Goal: Task Accomplishment & Management: Manage account settings

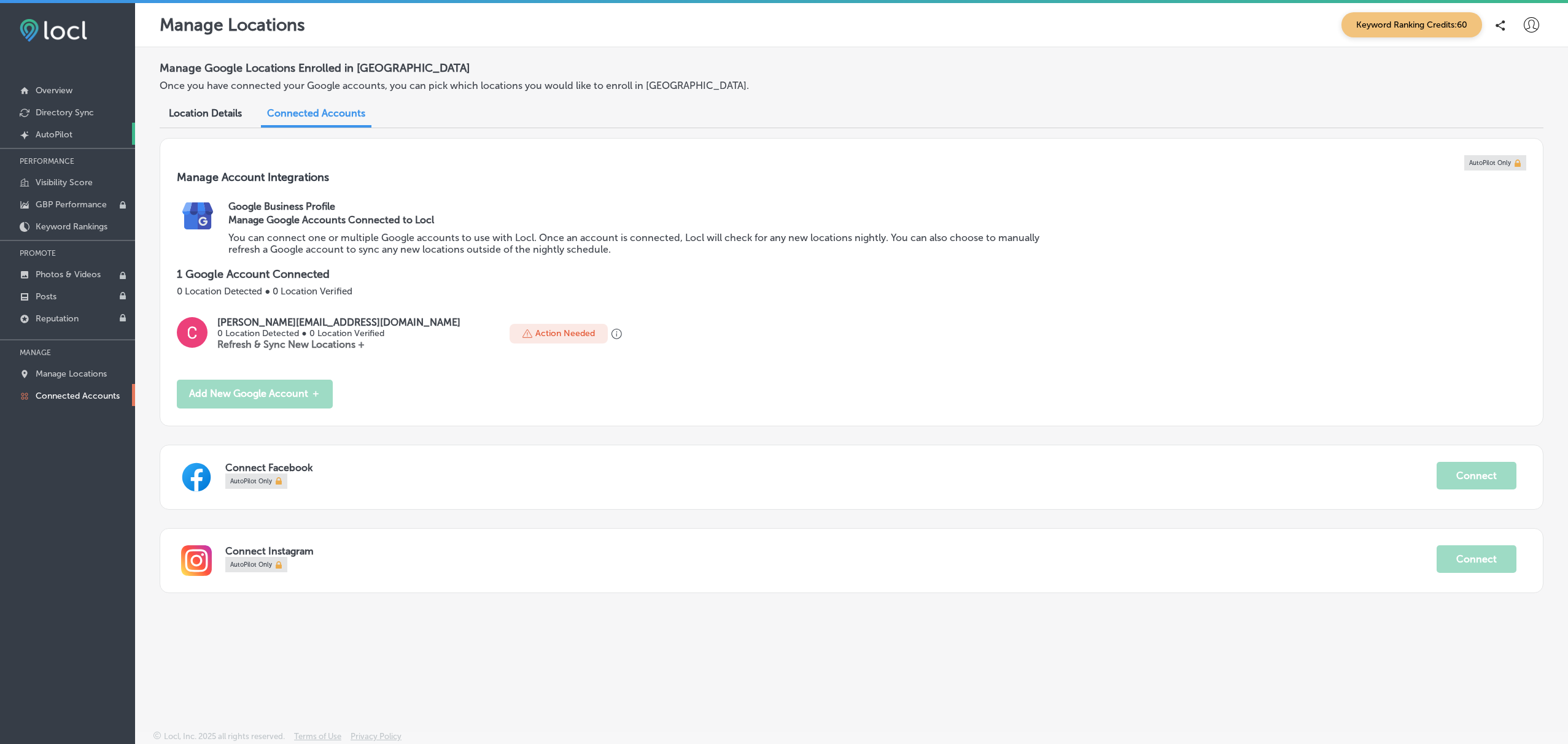
click at [69, 141] on link "Created by potrace 1.10, written by Peter Selinger 2001-2011 AutoPilot" at bounding box center [68, 133] width 135 height 22
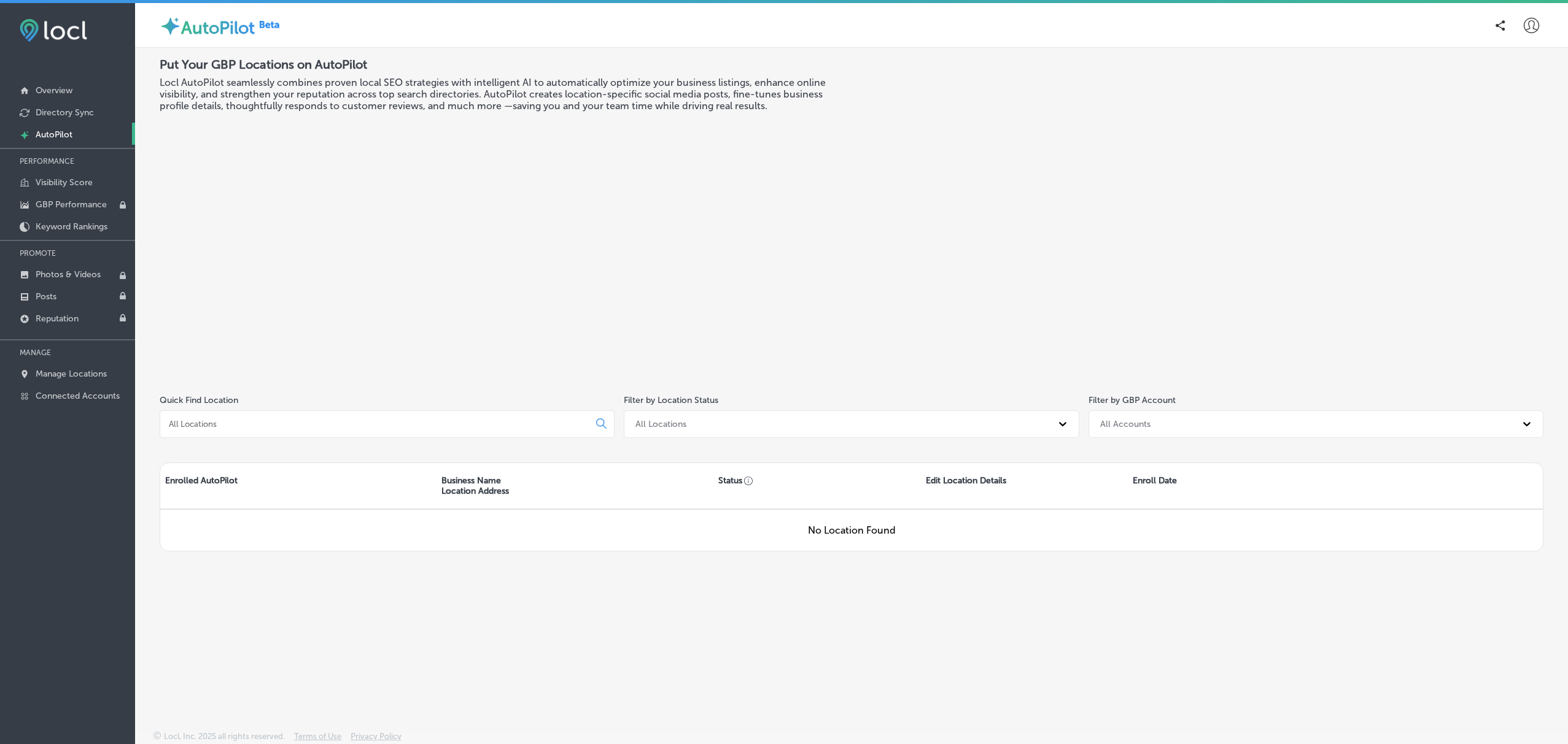
click at [1525, 23] on icon at bounding box center [1531, 26] width 15 height 15
click at [1521, 131] on p "Log Out" at bounding box center [1504, 131] width 37 height 14
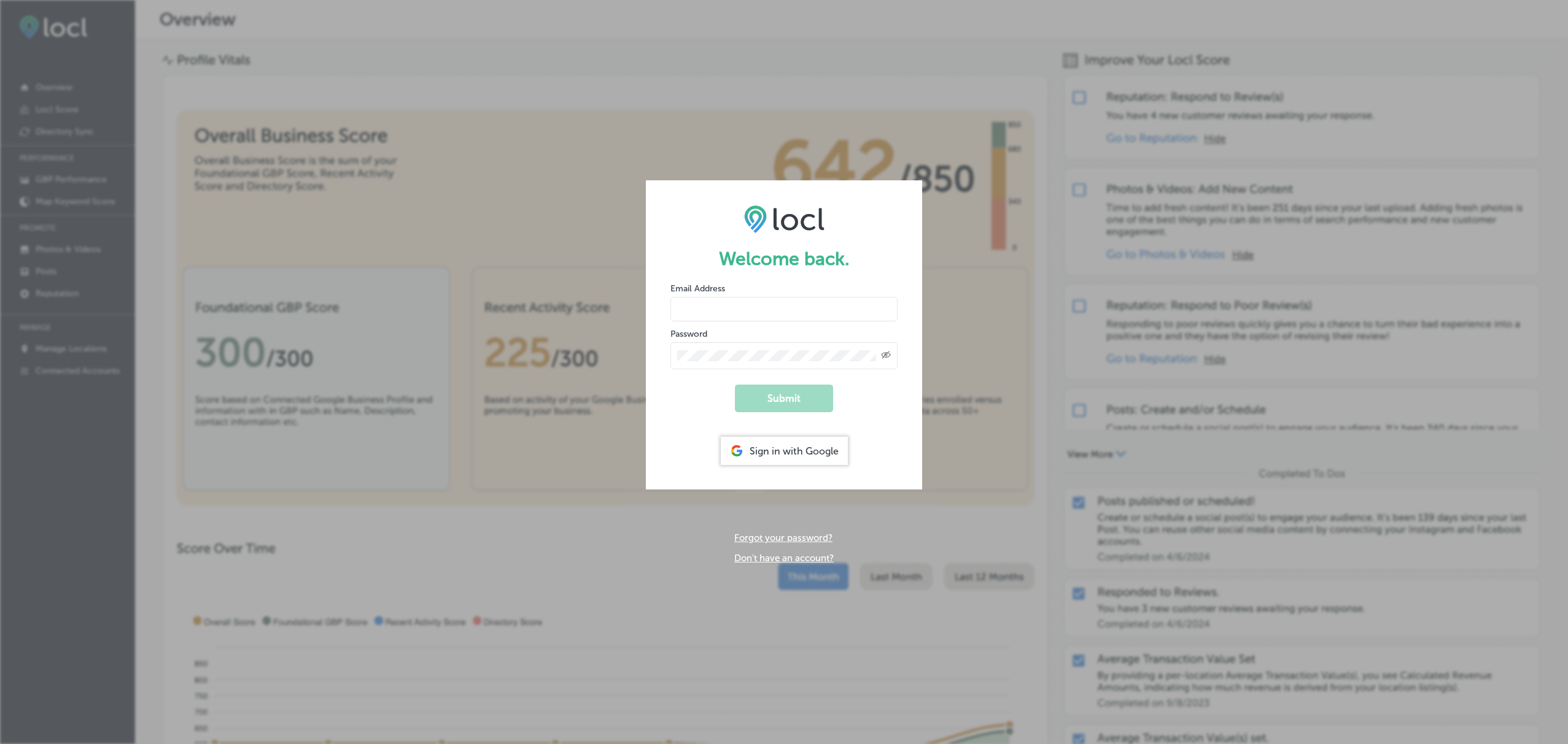
click at [754, 455] on div "Sign in with Google" at bounding box center [784, 451] width 127 height 29
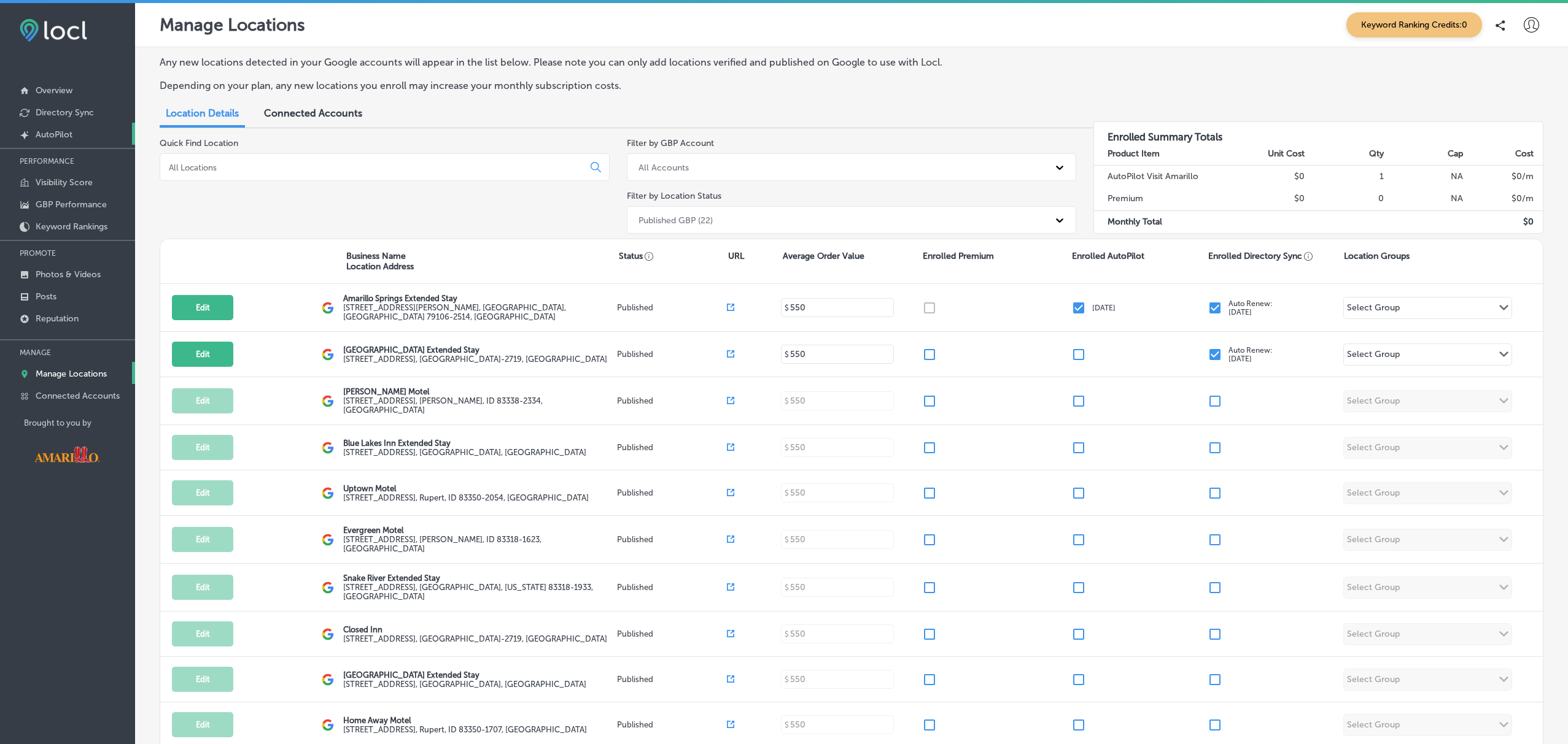
click at [67, 137] on p "AutoPilot" at bounding box center [53, 134] width 37 height 10
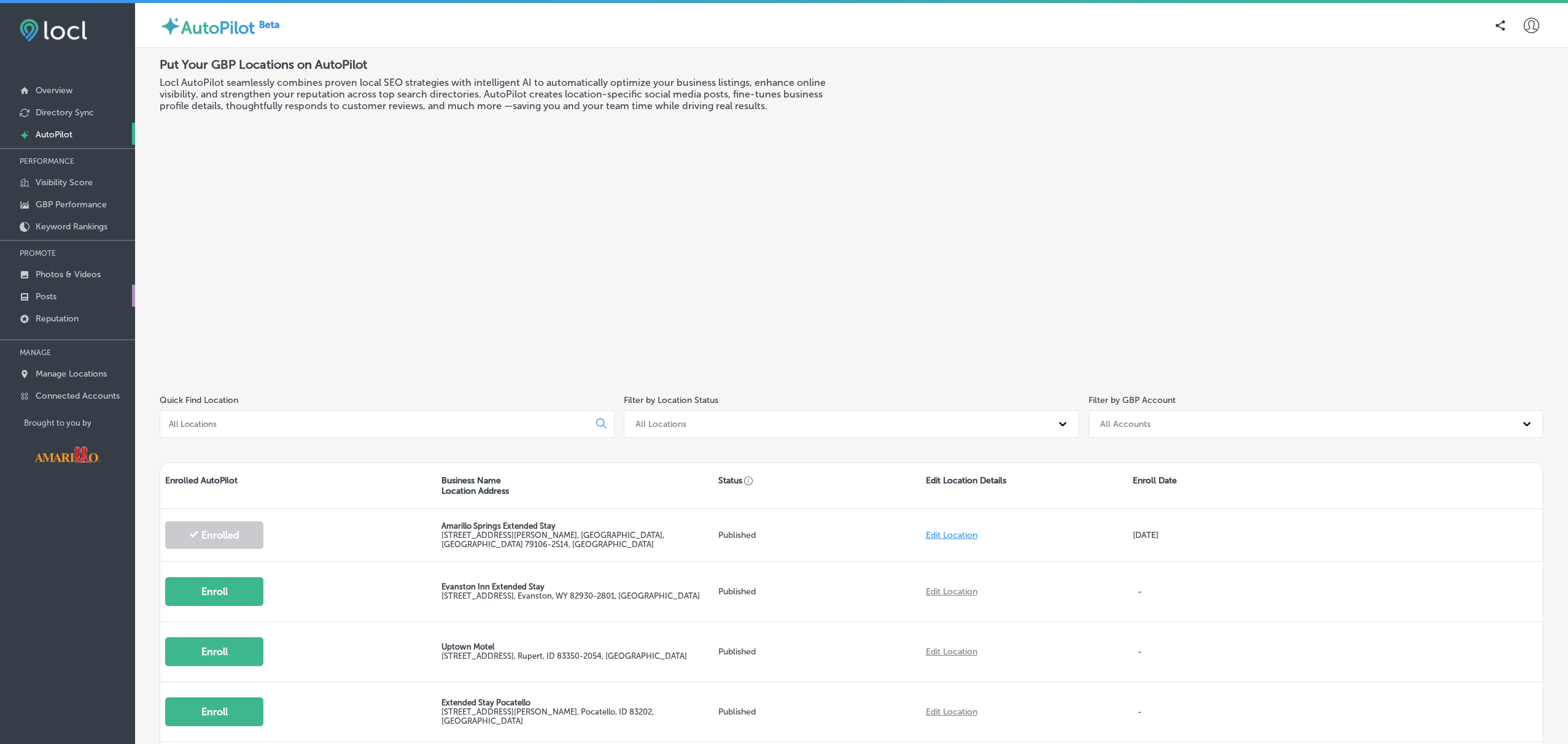
click at [65, 294] on link "Posts" at bounding box center [68, 295] width 135 height 22
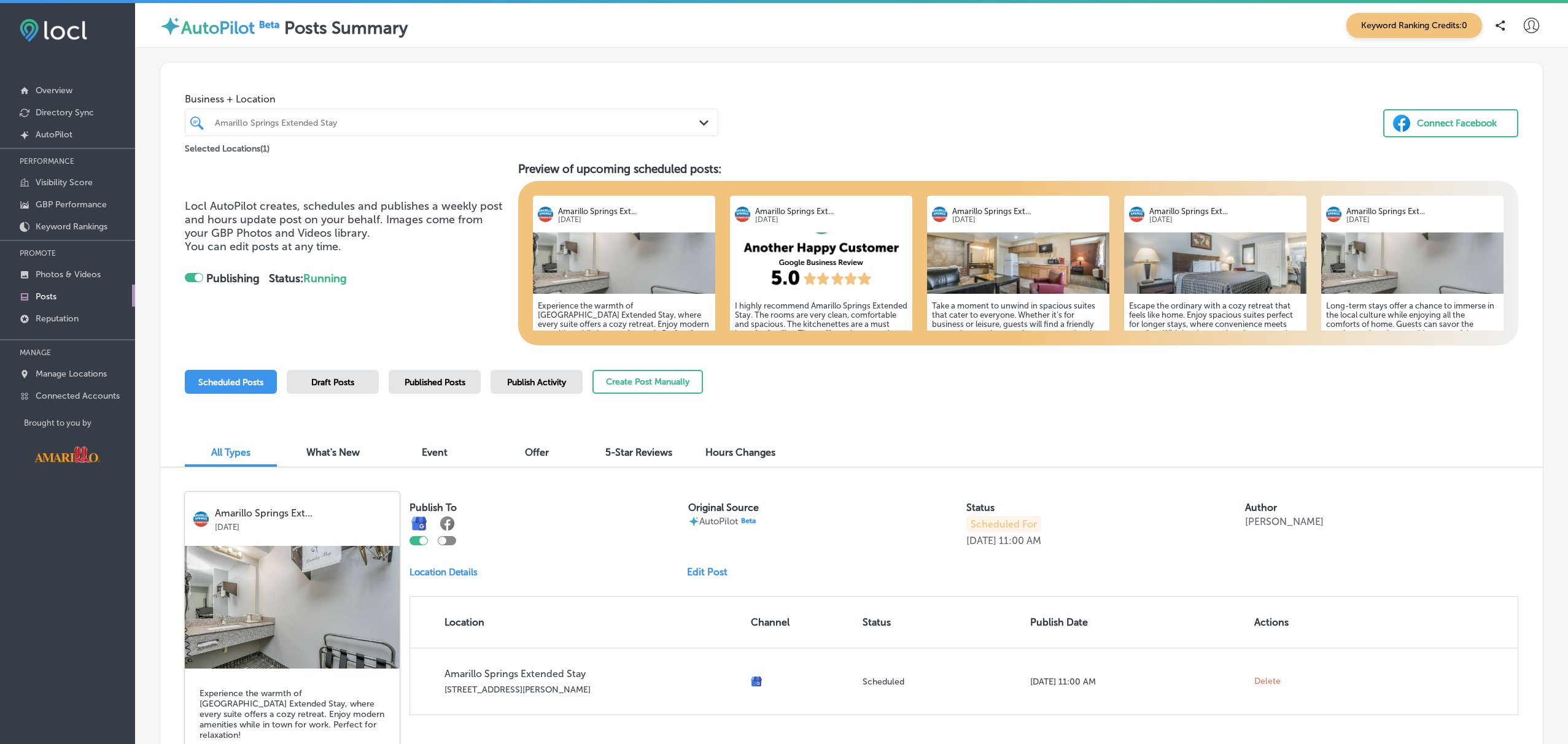
click at [447, 378] on span "Published Posts" at bounding box center [435, 382] width 61 height 10
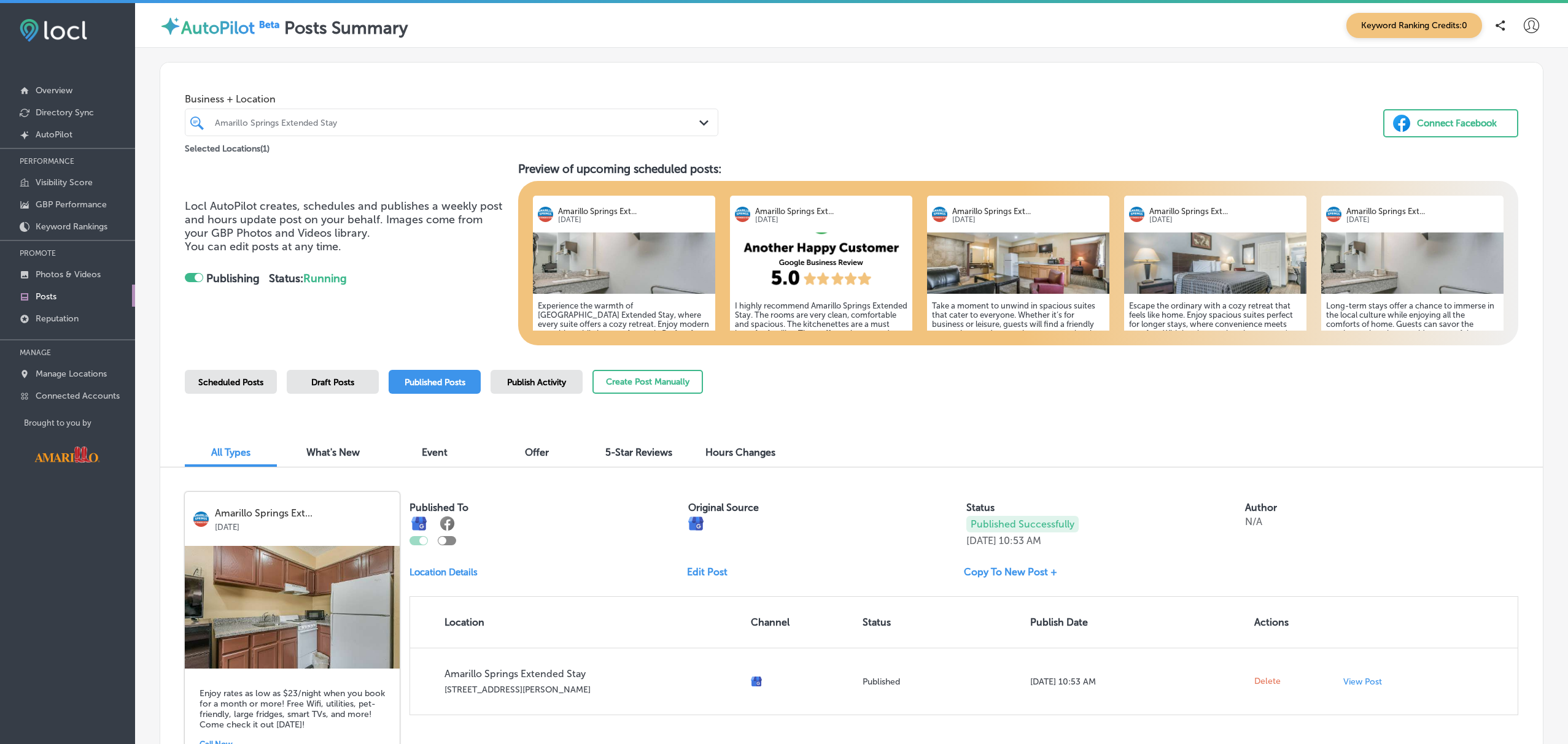
click at [576, 120] on div "Amarillo Springs Extended Stay" at bounding box center [458, 122] width 486 height 10
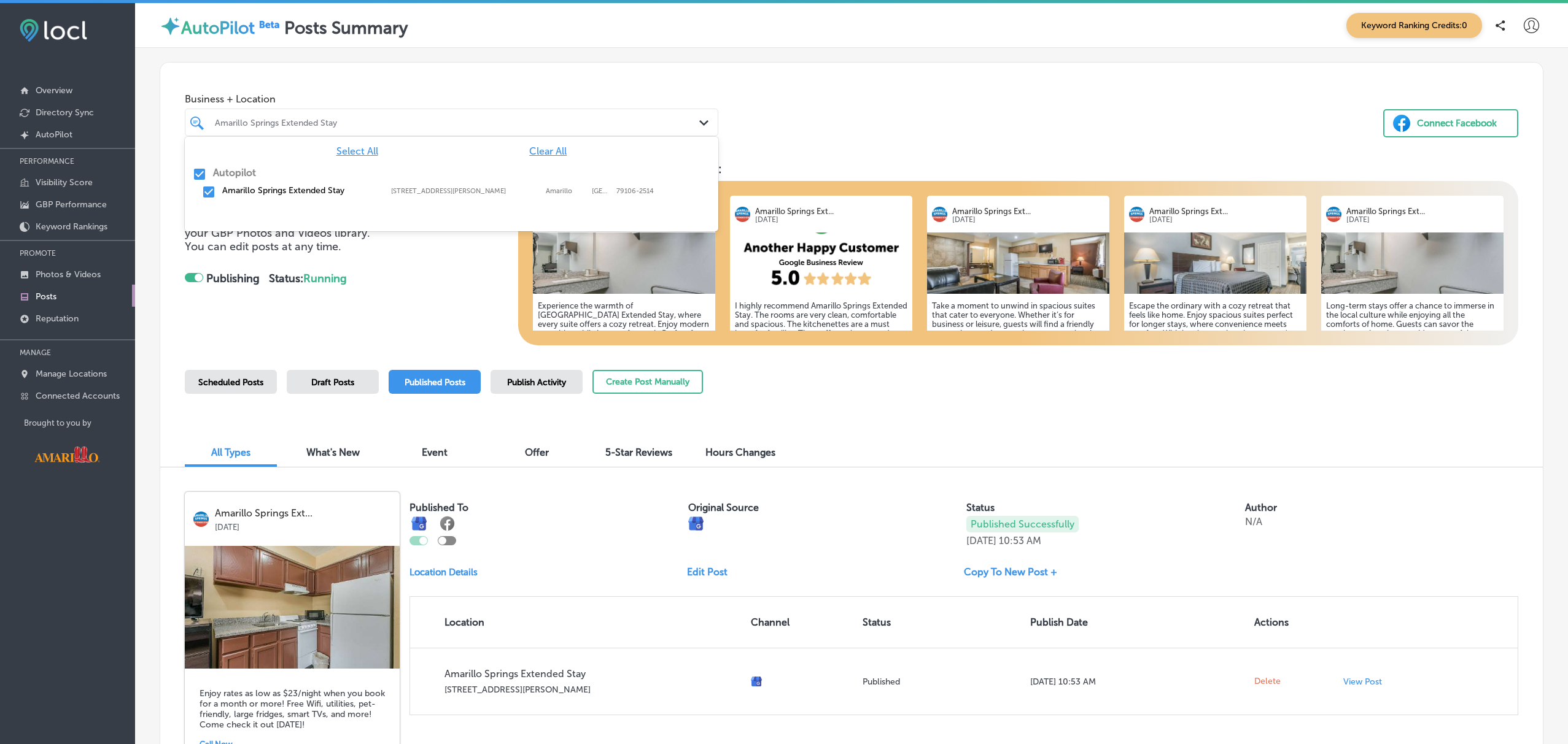
click at [541, 147] on span "Clear All" at bounding box center [547, 151] width 37 height 11
checkbox input "false"
click at [433, 79] on div "Business + Location option 2100 Coulter St focused, 0 of 2. 2 results available…" at bounding box center [851, 109] width 1382 height 93
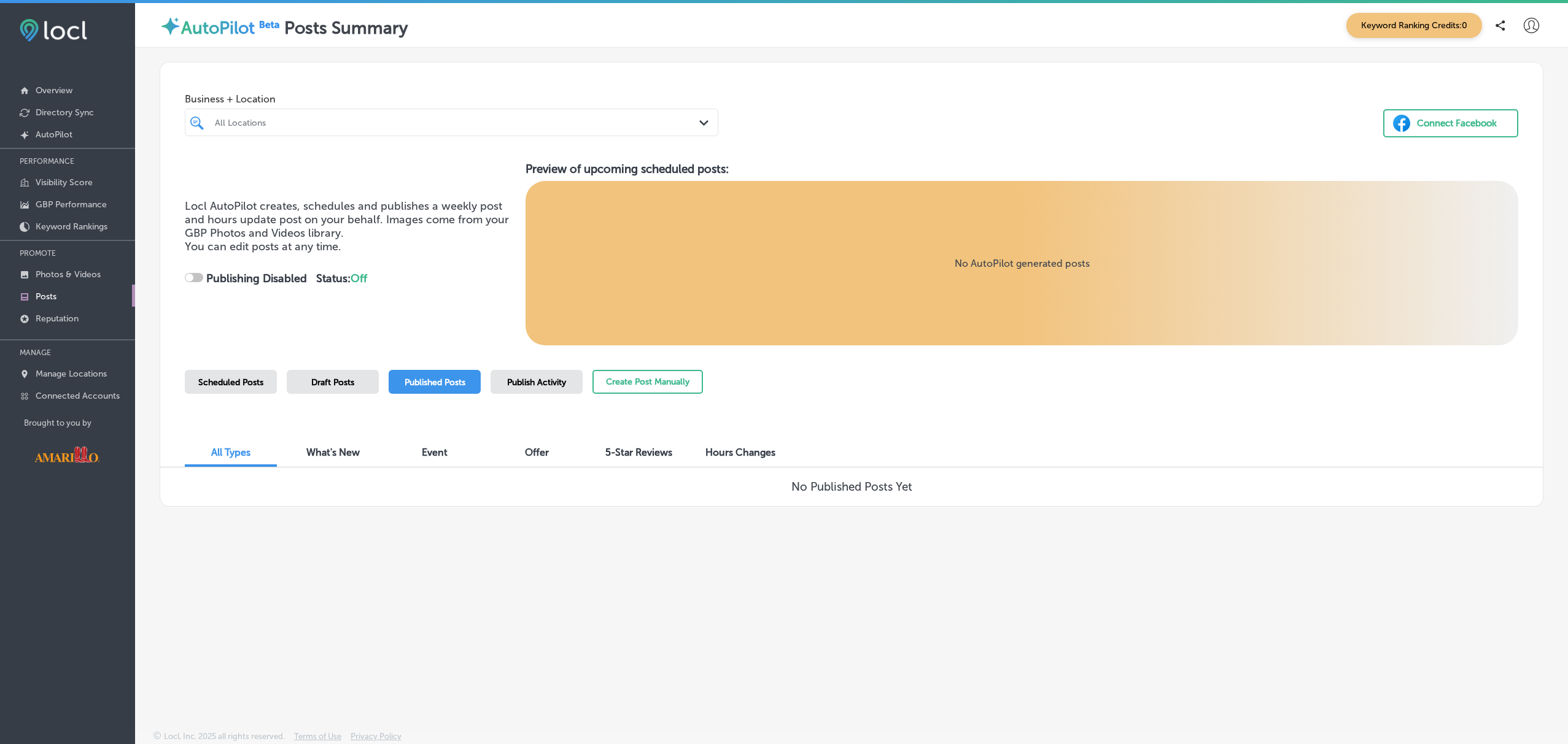
click at [1530, 27] on icon at bounding box center [1531, 26] width 15 height 15
click at [1500, 126] on p "Log Out" at bounding box center [1504, 131] width 37 height 14
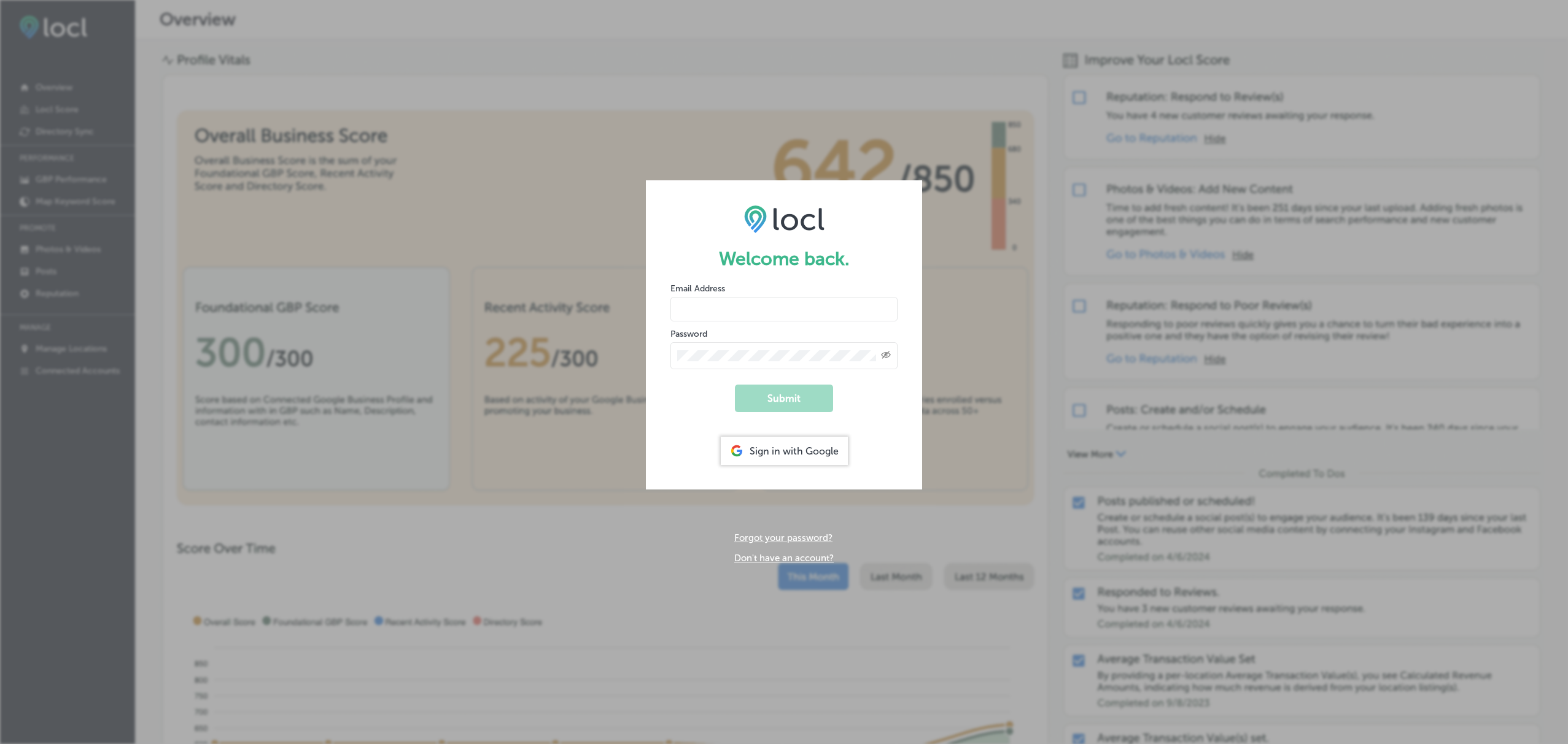
click at [794, 448] on div "Sign in with Google" at bounding box center [784, 451] width 127 height 29
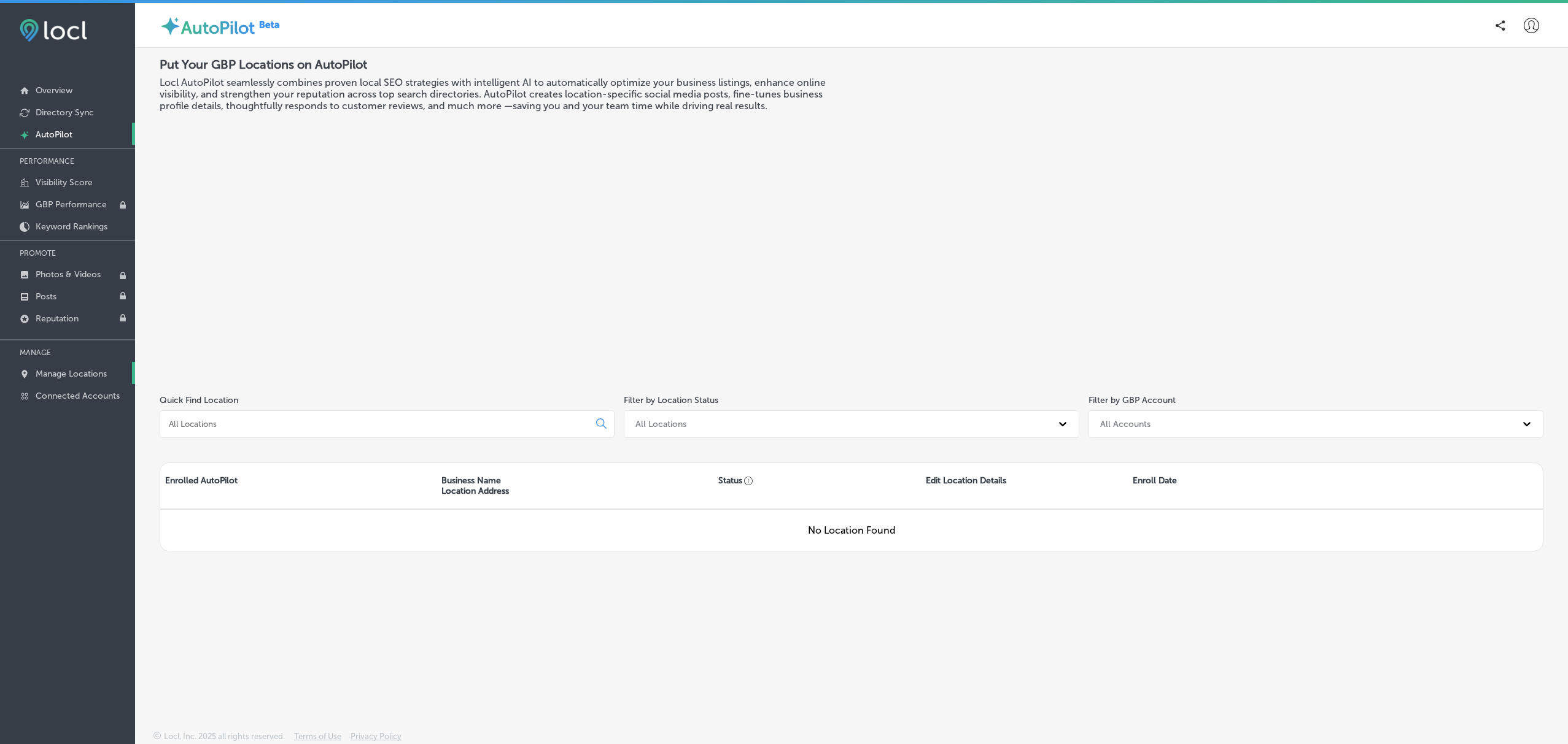
click at [51, 378] on p "Manage Locations" at bounding box center [70, 373] width 71 height 10
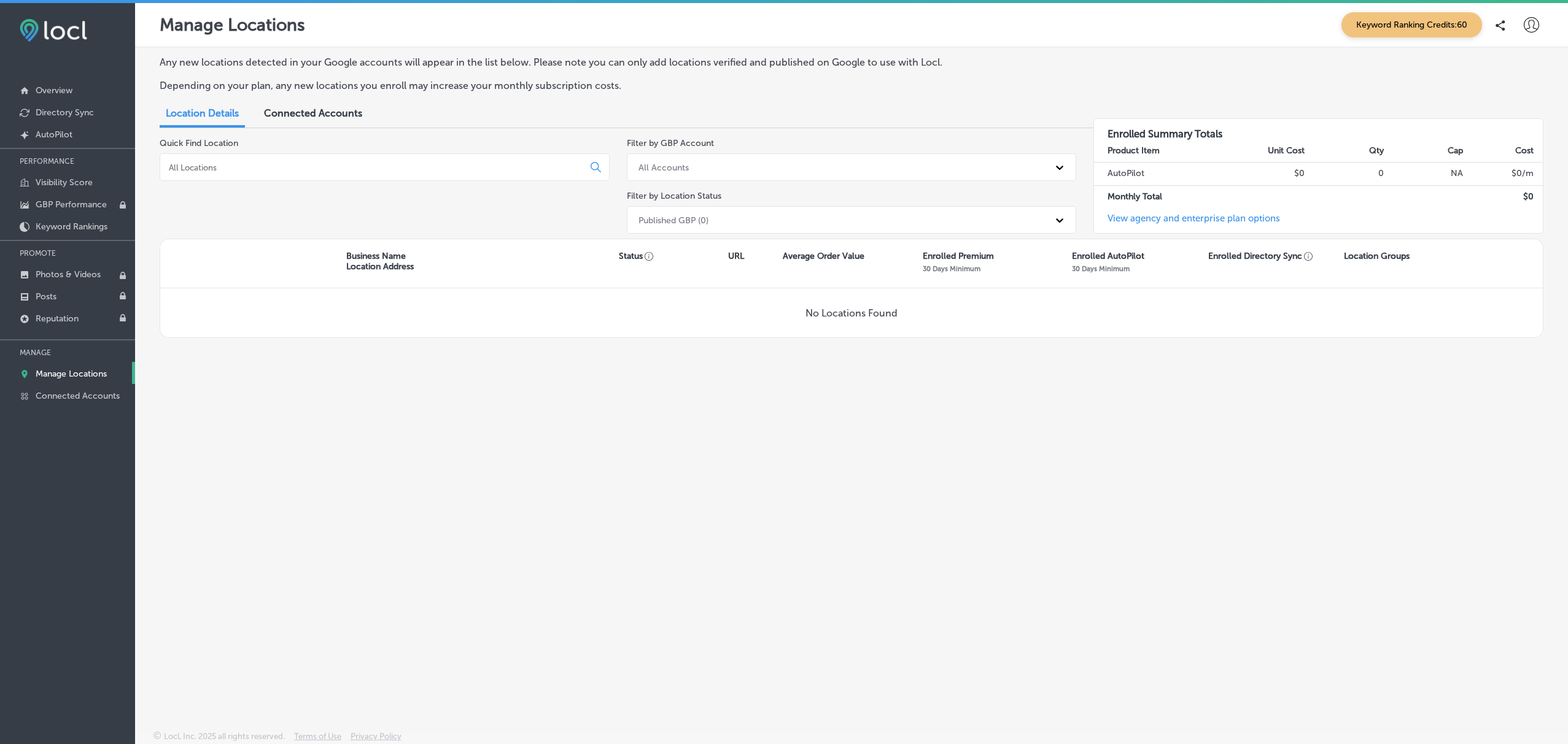
click at [769, 319] on div "No Locations Found" at bounding box center [851, 313] width 1382 height 49
click at [312, 113] on span "Connected Accounts" at bounding box center [312, 113] width 98 height 11
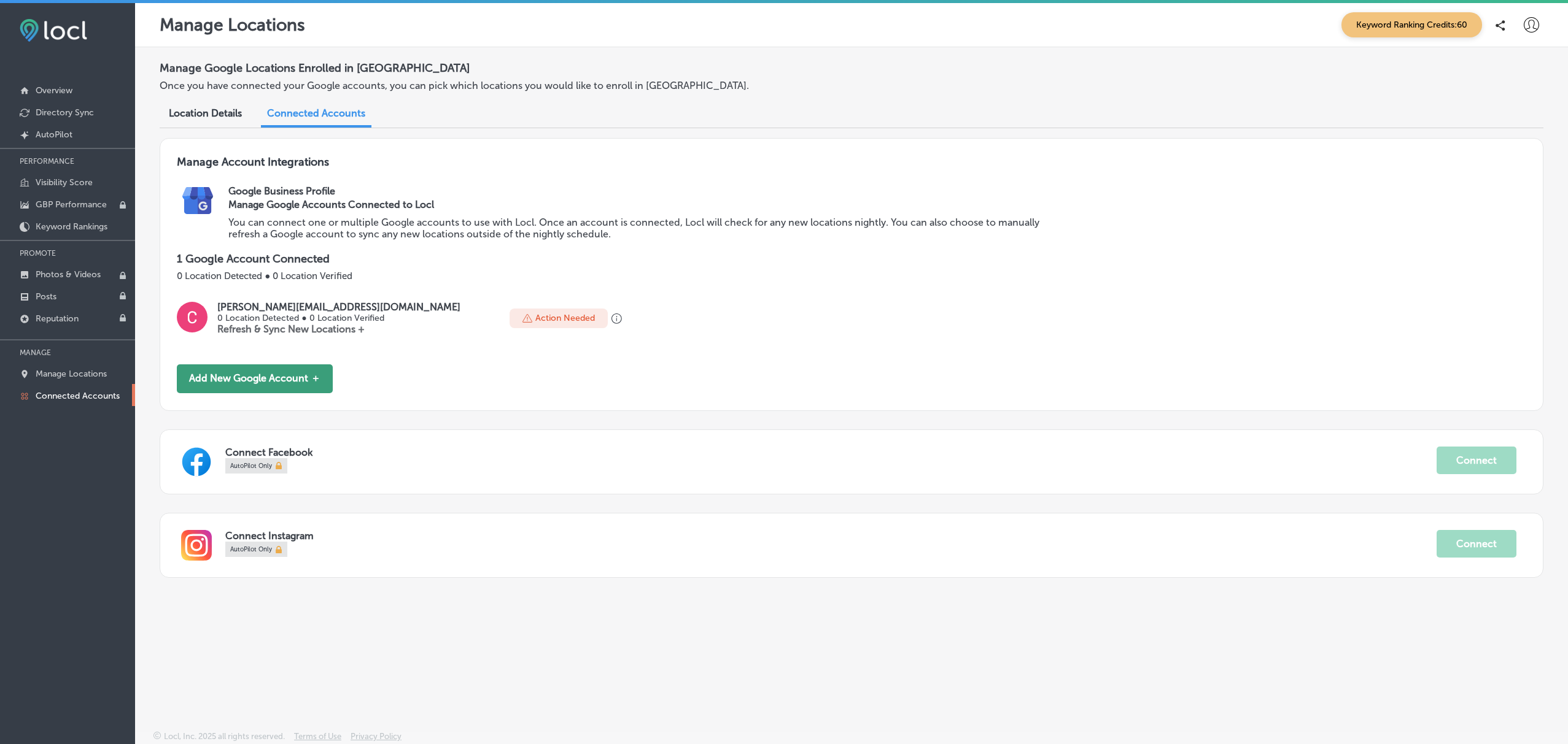
click at [264, 382] on button "Add New Google Account ＋" at bounding box center [255, 379] width 156 height 29
